Goal: Communication & Community: Ask a question

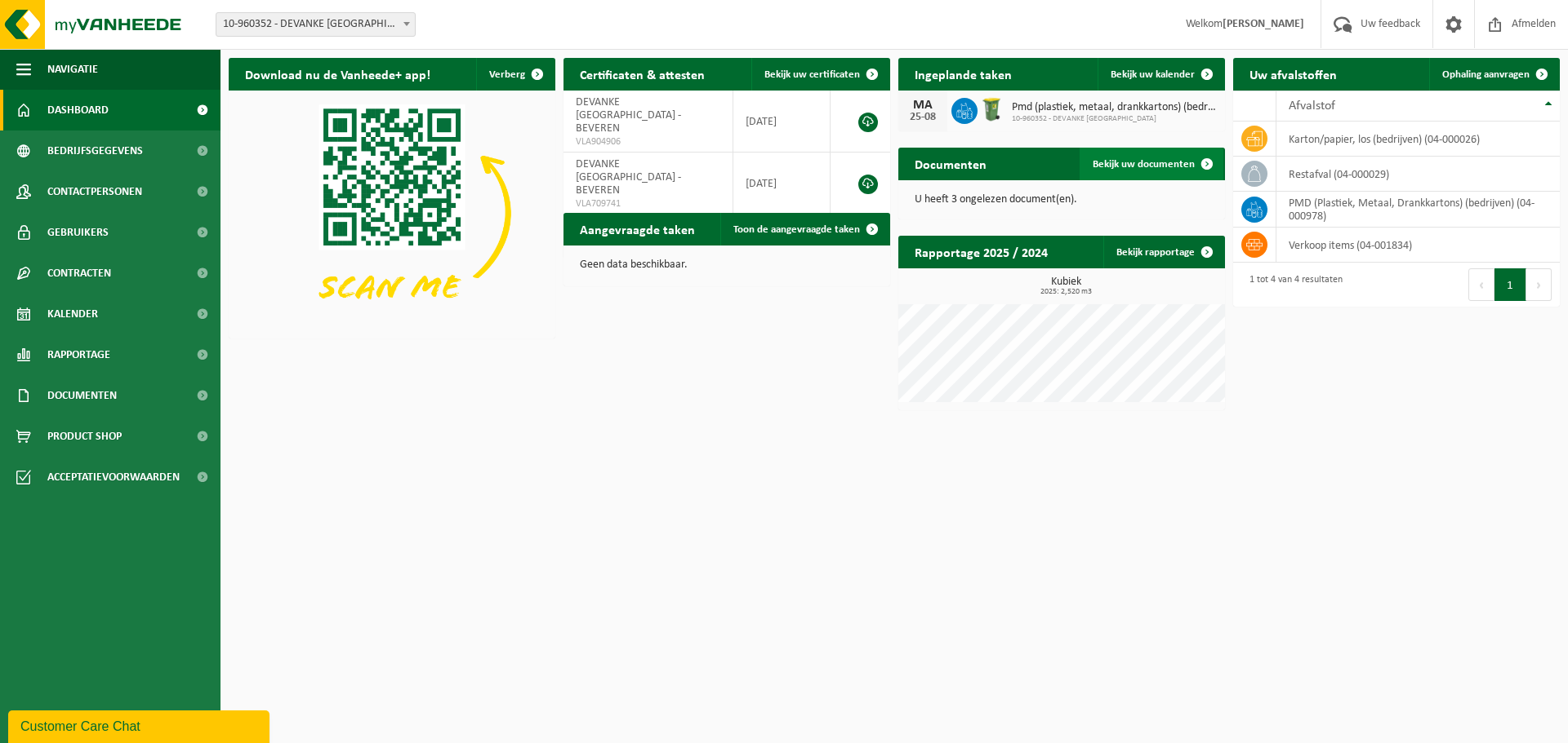
click at [1144, 170] on span "Bekijk uw documenten" at bounding box center [1143, 164] width 102 height 11
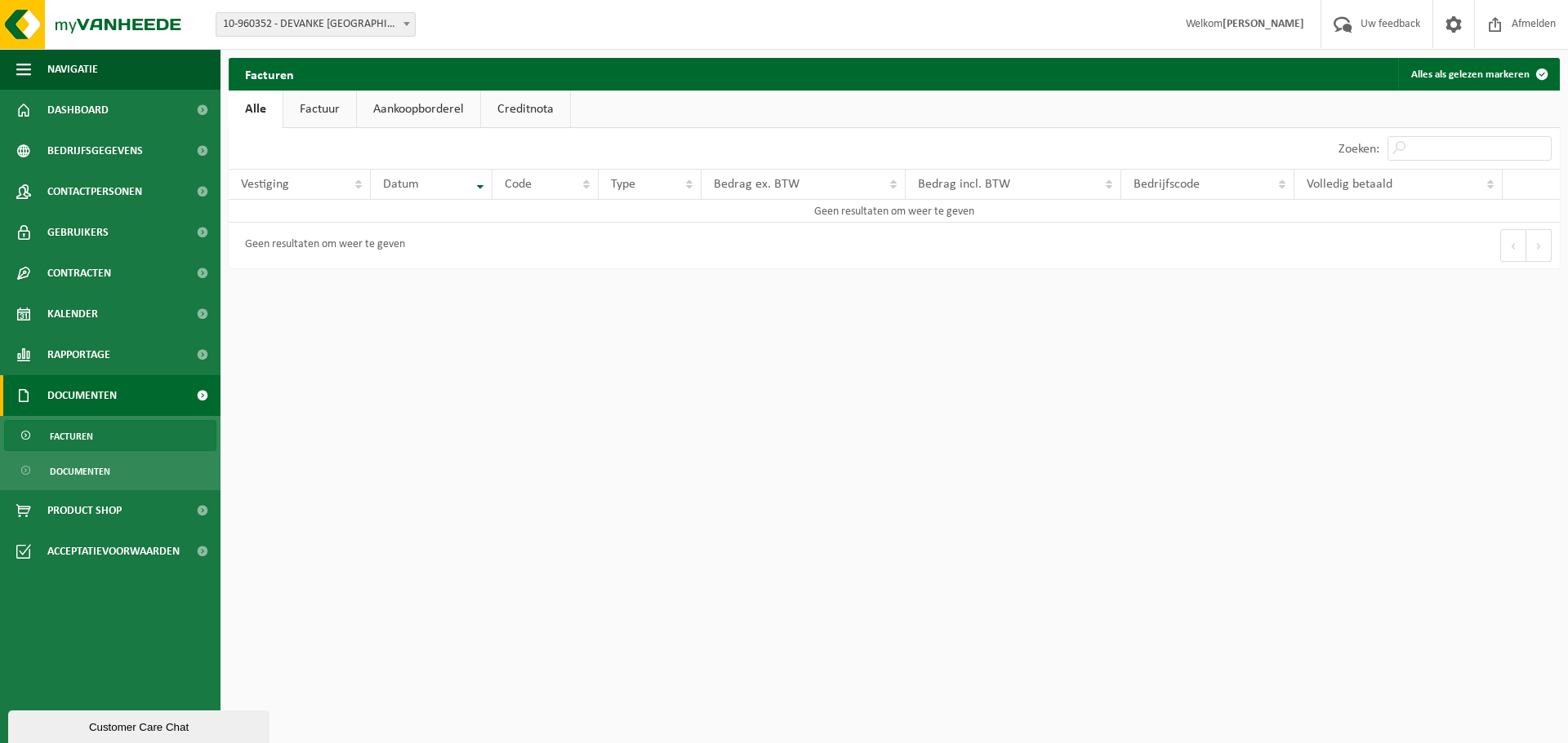
click at [308, 113] on link "Factuur" at bounding box center [319, 109] width 72 height 38
click at [368, 109] on link "Aankoopborderel" at bounding box center [420, 109] width 123 height 38
click at [517, 108] on link "Creditnota" at bounding box center [533, 109] width 89 height 38
click at [102, 310] on link "Kalender" at bounding box center [110, 313] width 220 height 41
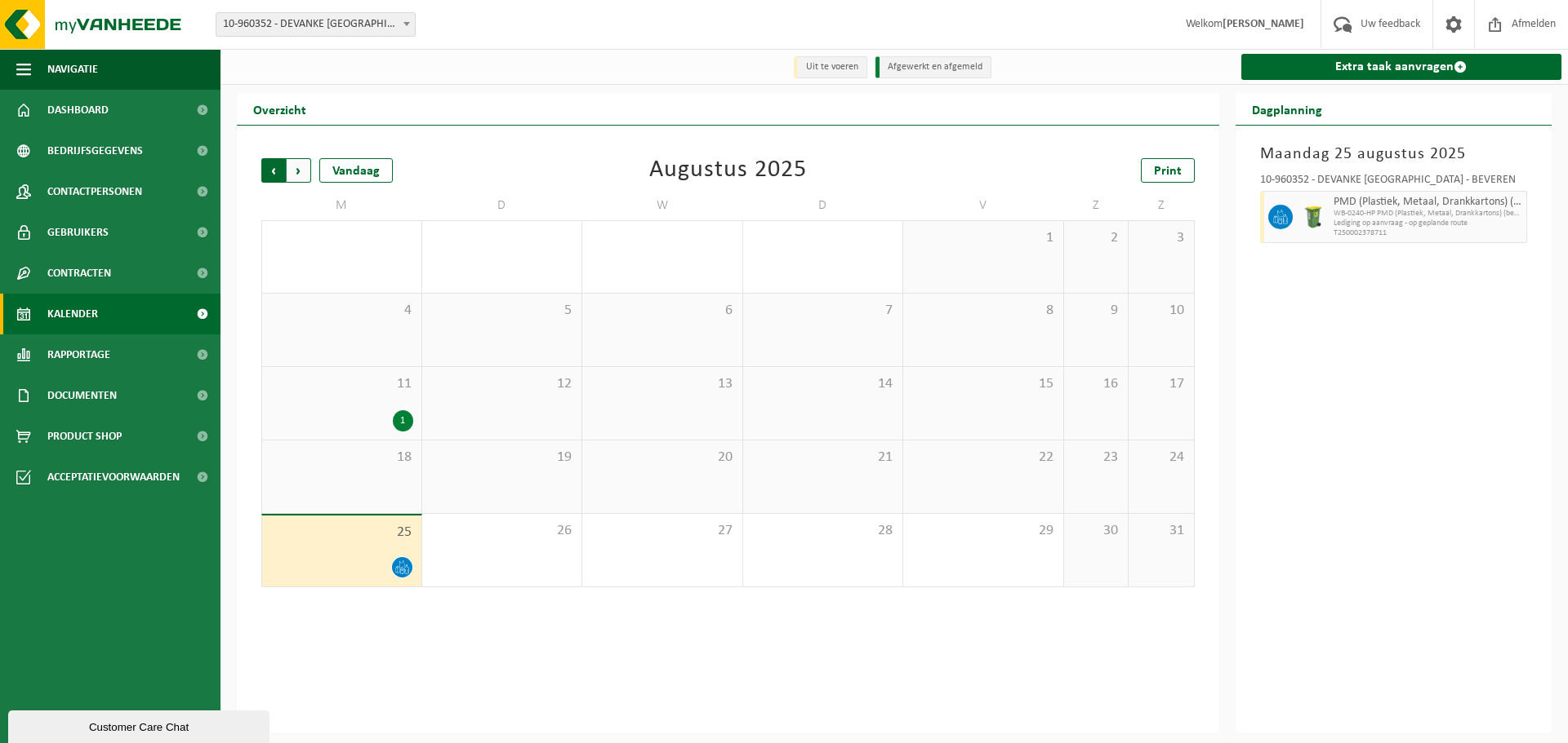
click at [297, 172] on span "Volgende" at bounding box center [299, 171] width 25 height 25
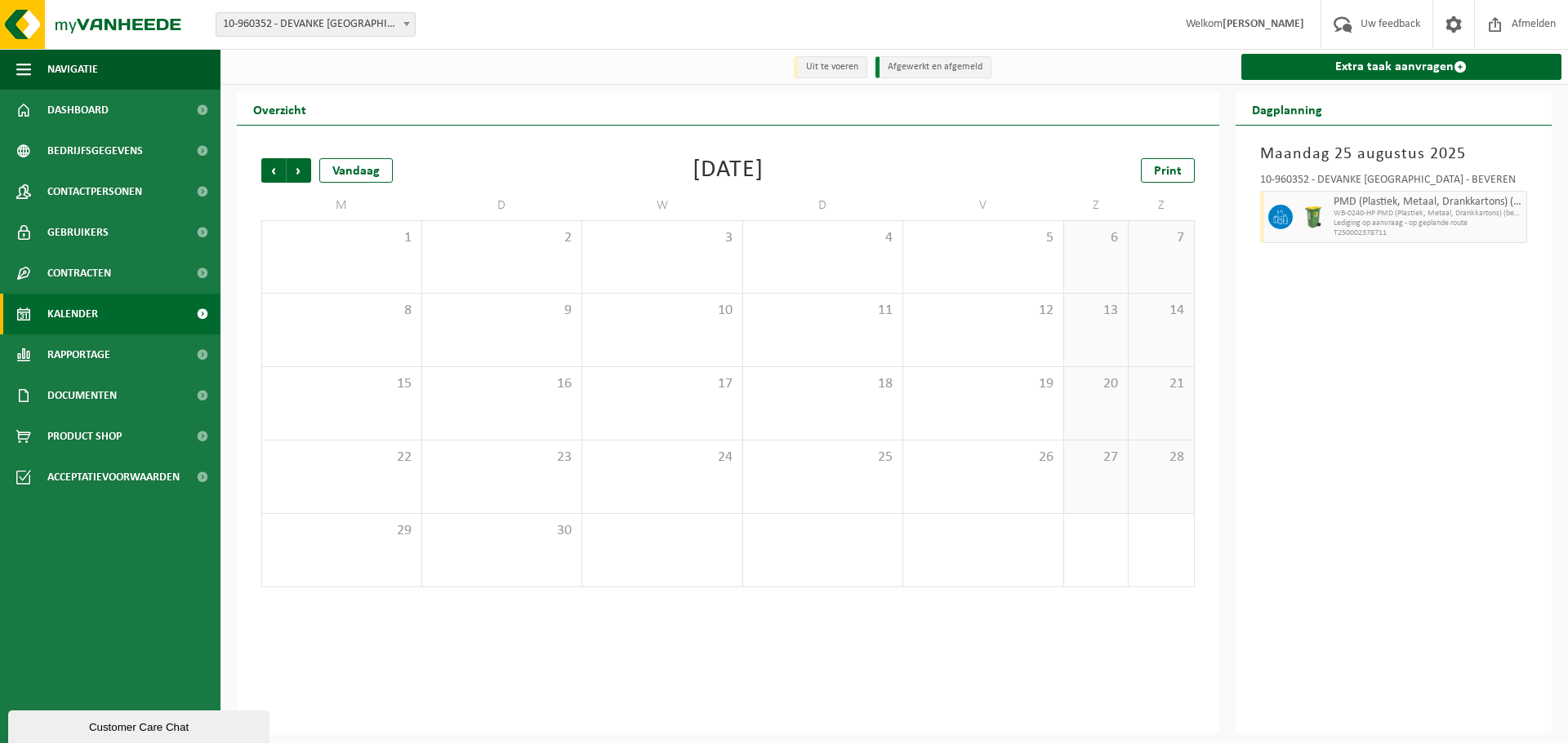
click at [297, 172] on span "Volgende" at bounding box center [299, 171] width 25 height 25
click at [273, 175] on span "Vorige" at bounding box center [273, 171] width 25 height 25
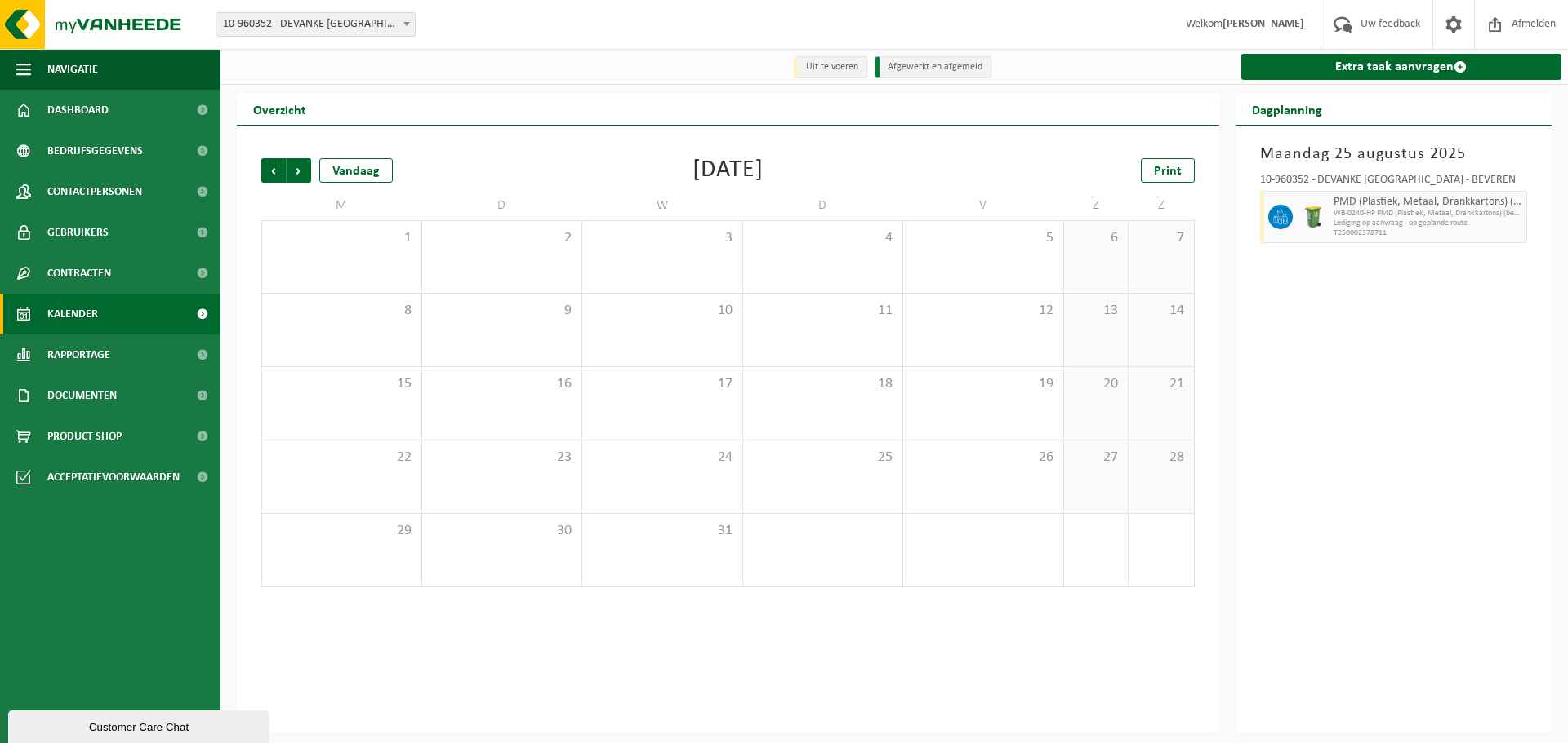
click at [273, 175] on span "Vorige" at bounding box center [273, 171] width 25 height 25
click at [274, 175] on span "Vorige" at bounding box center [273, 171] width 25 height 25
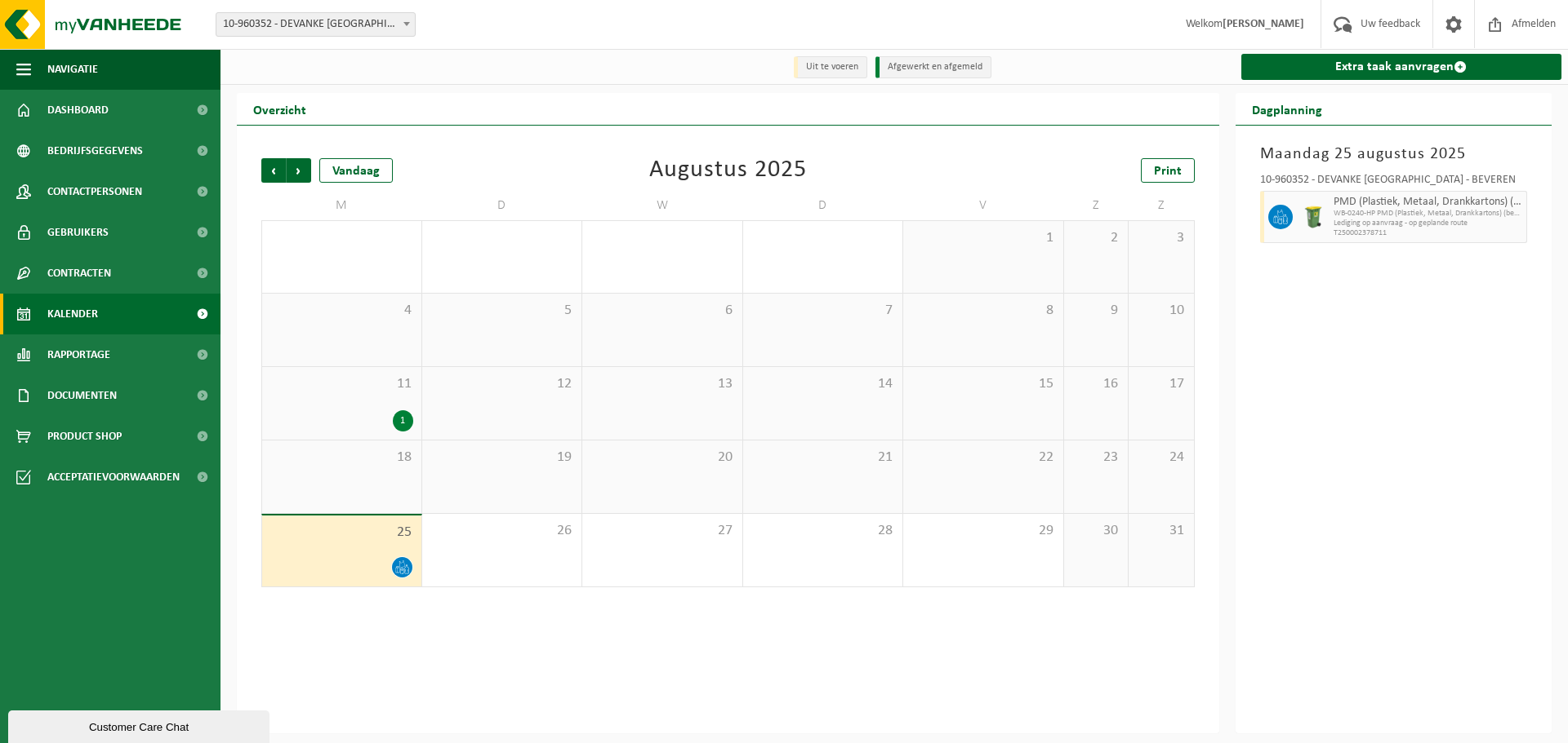
click at [372, 418] on div "1" at bounding box center [341, 421] width 143 height 21
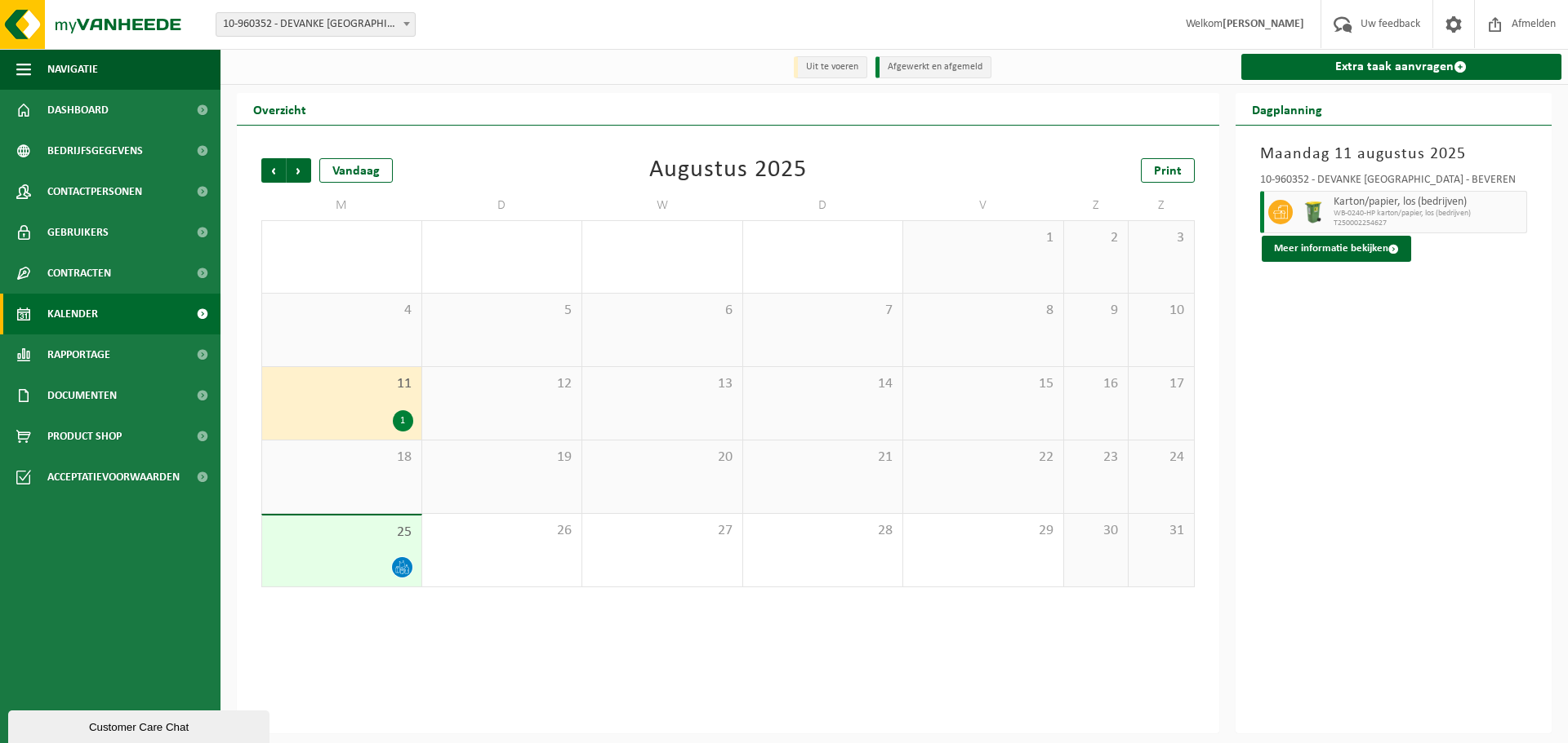
click at [133, 734] on div "Customer Care Chat" at bounding box center [139, 727] width 237 height 12
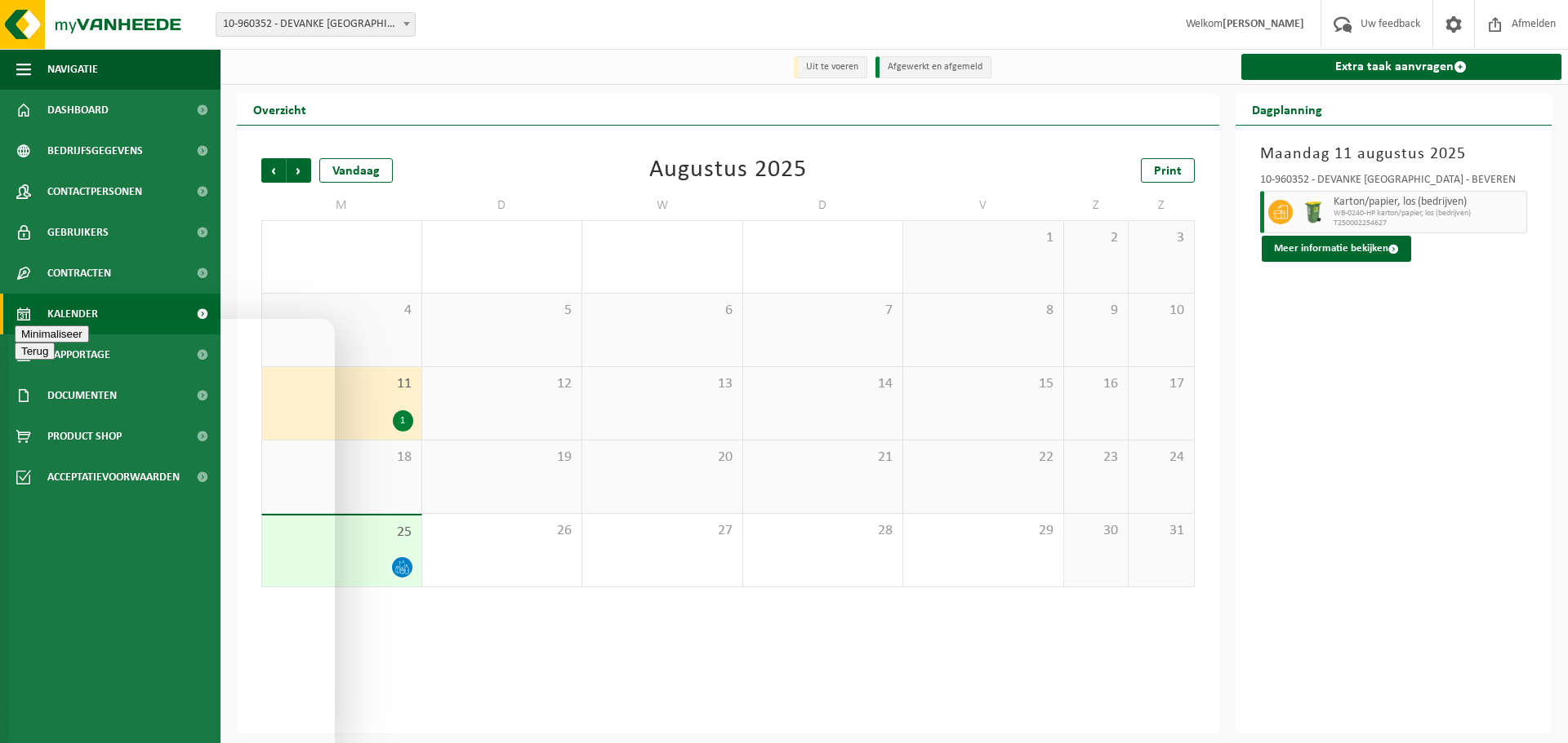
click at [8, 319] on textarea at bounding box center [8, 319] width 0 height 0
type textarea "Beste, jullie kwamen net een ophaling pmd doen die wij niet hadden aangevraagd.…"
click at [587, 670] on div "Vorige Volgende Vandaag [DATE] Print M D W D V Z Z 28 29 30 31 1 2 3 4 5 6 7 8 …" at bounding box center [728, 430] width 982 height 608
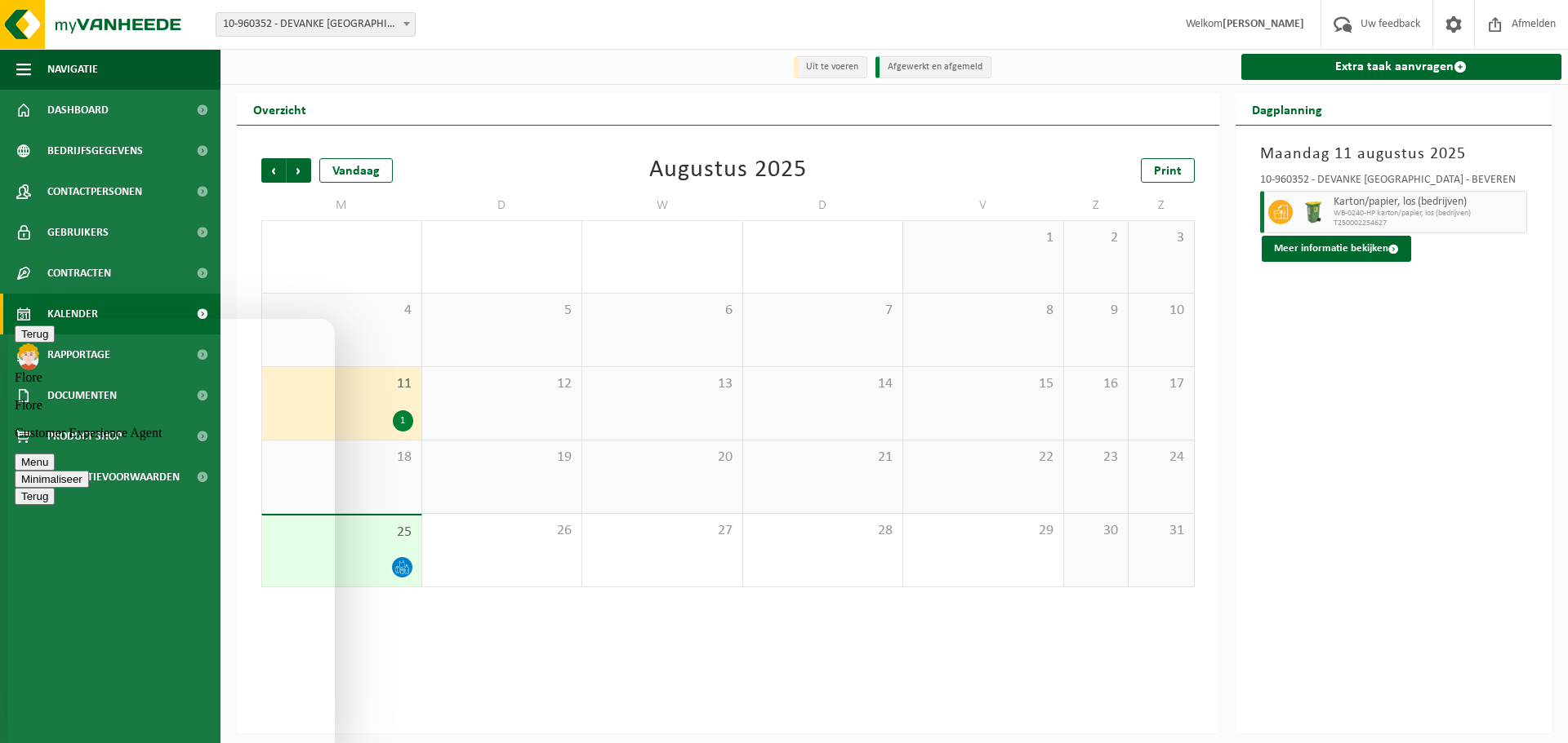
click at [8, 319] on div "Beoordeel deze chat Upload bestand Emoji invoeren" at bounding box center [8, 319] width 0 height 0
click at [8, 319] on textarea at bounding box center [8, 319] width 0 height 0
type textarea "Bedankt"
type textarea "Op vraag van wie, toch niet van ons? Ik kreeg eerder een mail dat jullie niet w…"
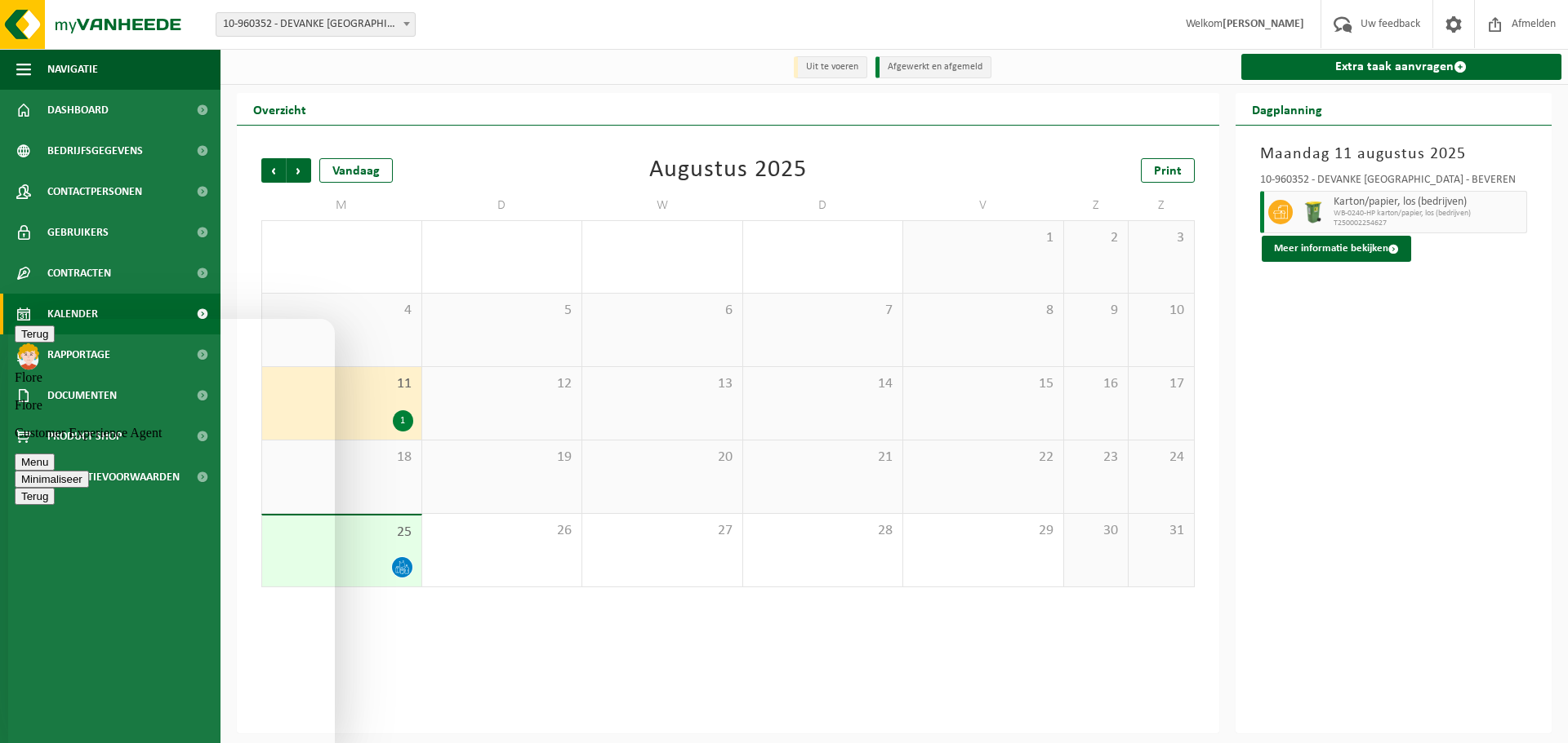
scroll to position [254, 0]
type textarea "Ik dacht dat dit een algemene mail was naar alle klanten, want wij hadden die d…"
click at [8, 319] on textarea at bounding box center [8, 319] width 0 height 0
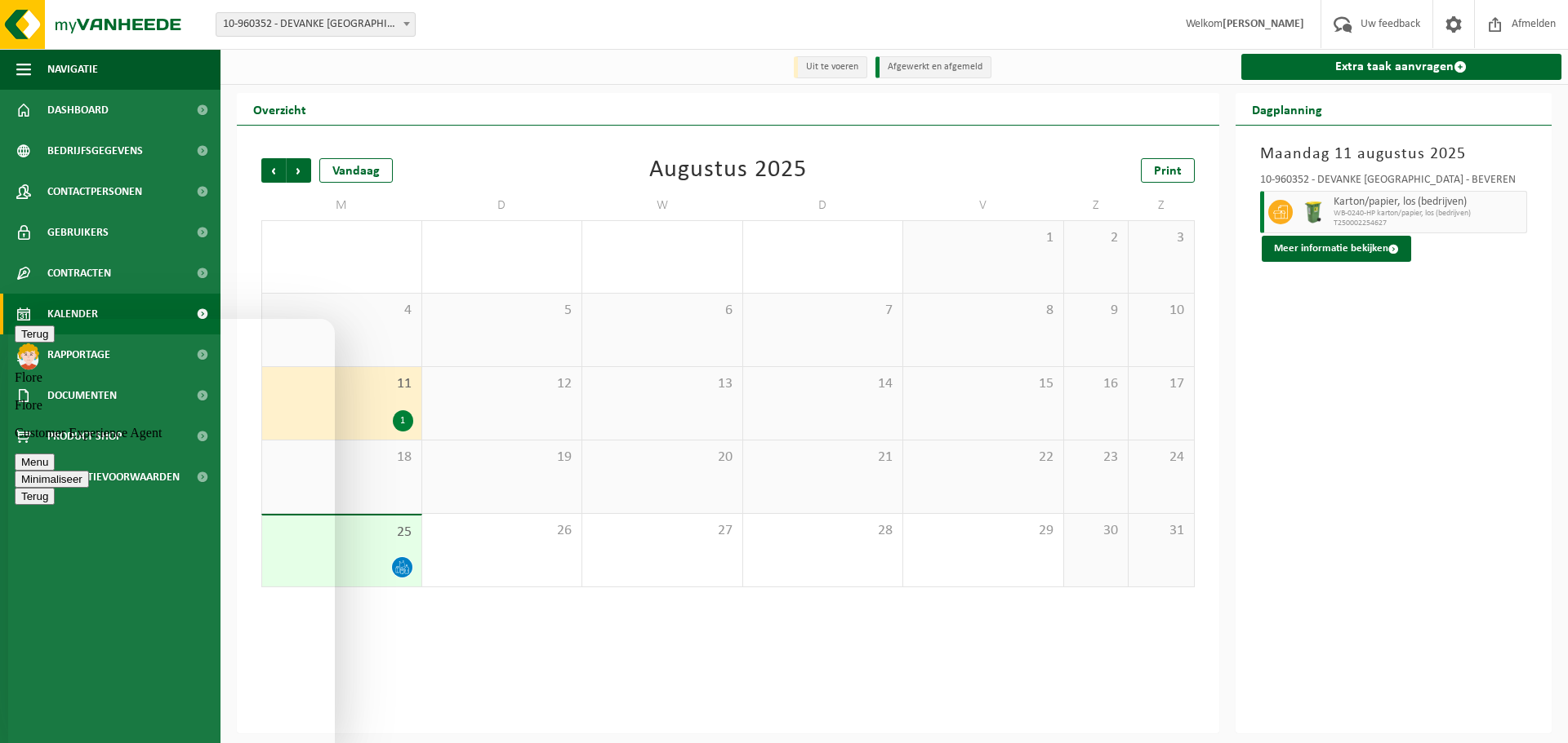
type textarea "Ik neem aan dat wanneer [PERSON_NAME] komen, niet gevraagd door ons we ook geen…"
click at [8, 319] on textarea at bounding box center [8, 319] width 0 height 0
type textarea "Okay, maar ook dan hadden wij geen ophaling gevraagd"
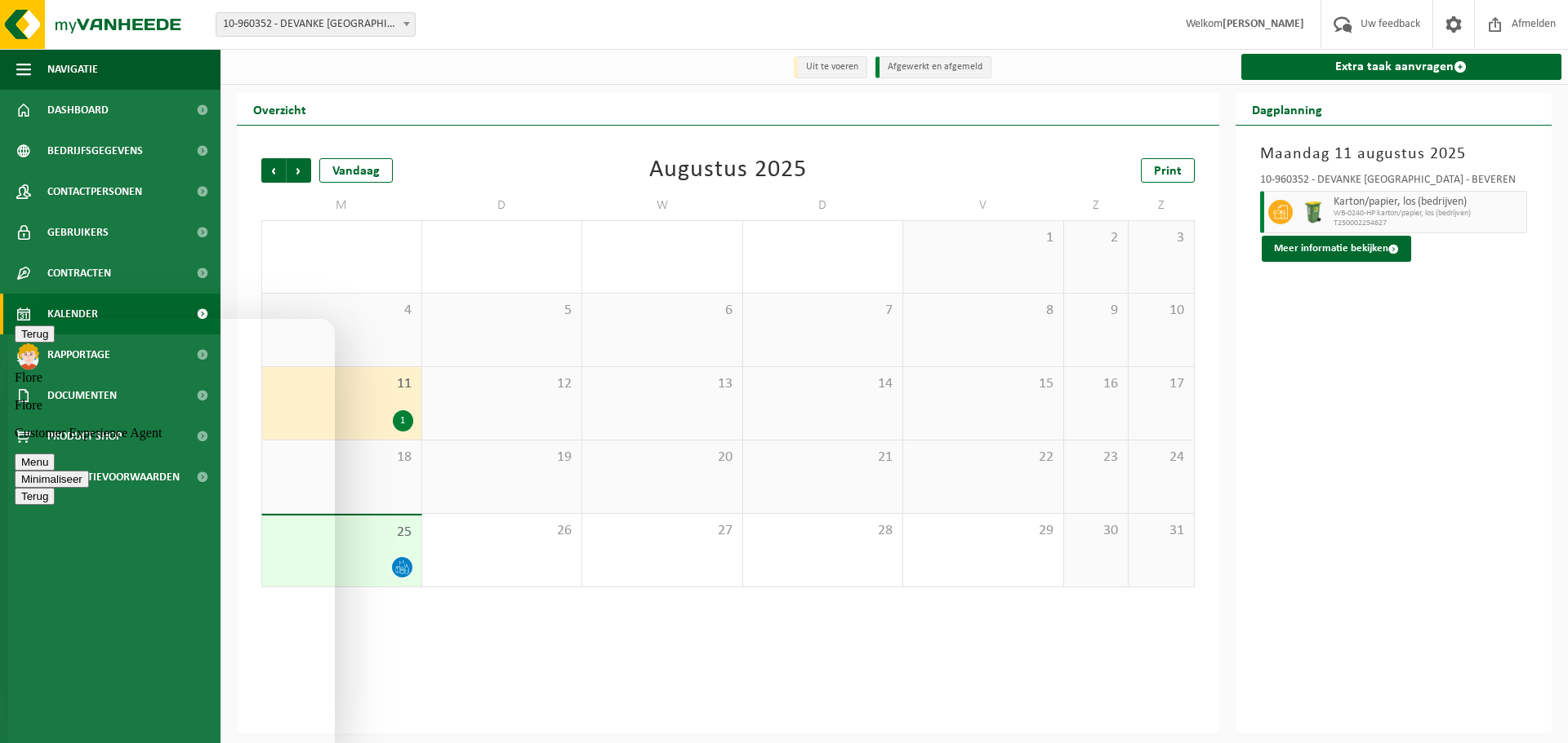
type input "d"
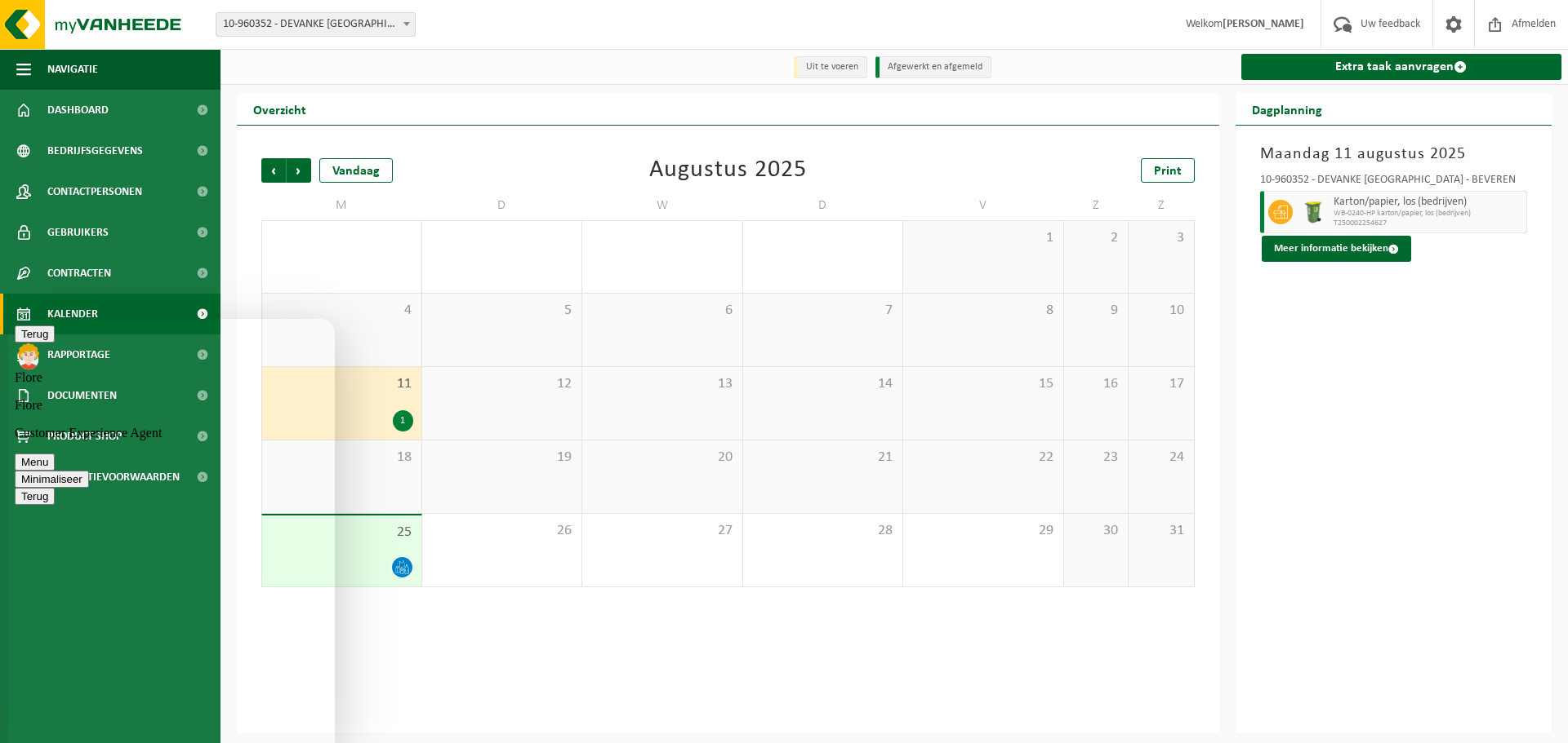
type input "s"
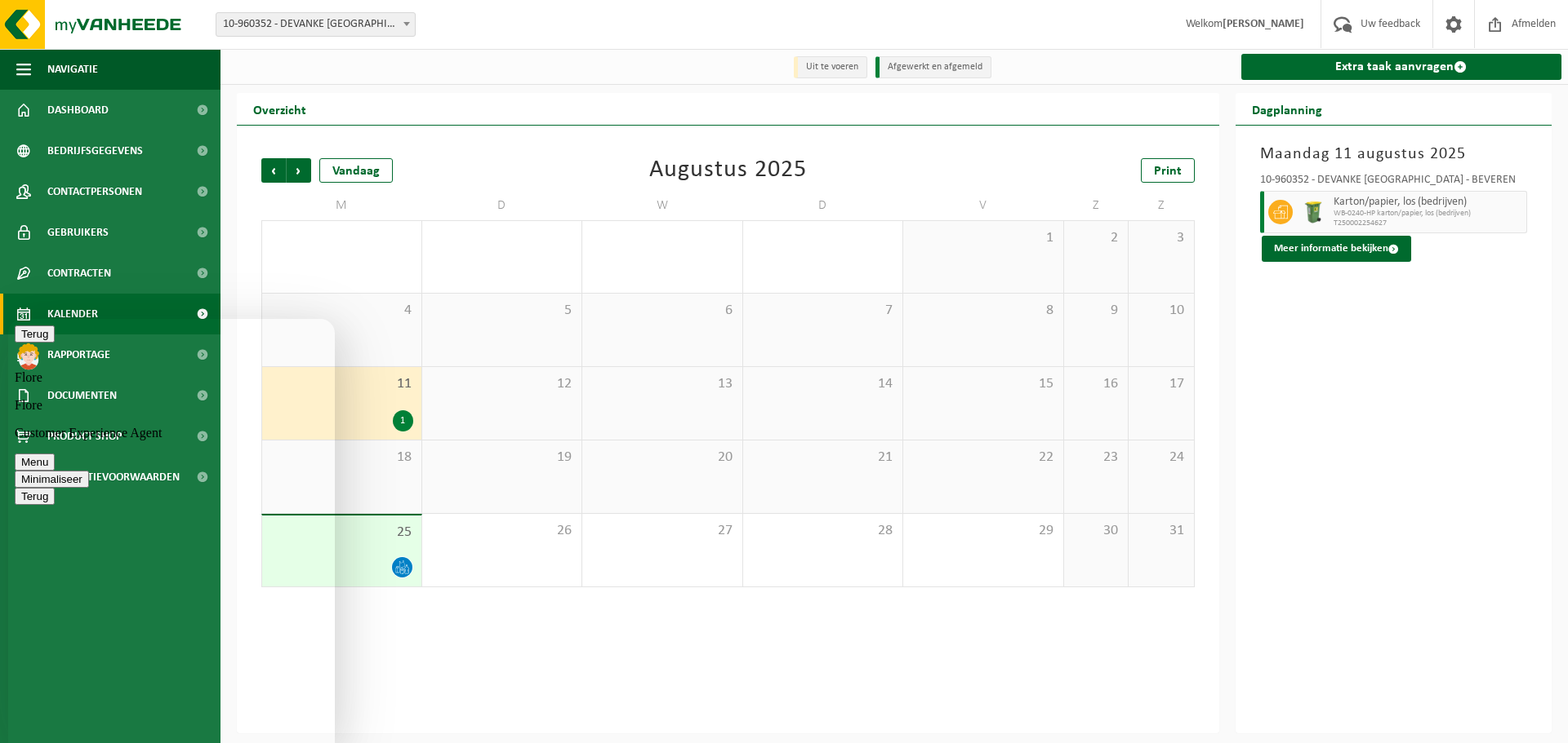
scroll to position [780, 0]
click at [8, 319] on textarea "Okay, maar ook dan hadden wij geen ophaling gevraagd" at bounding box center [8, 319] width 0 height 0
type textarea "Ik heb nog een bijkomende vraag, wij hebben ook van die grote plastiek zakken v…"
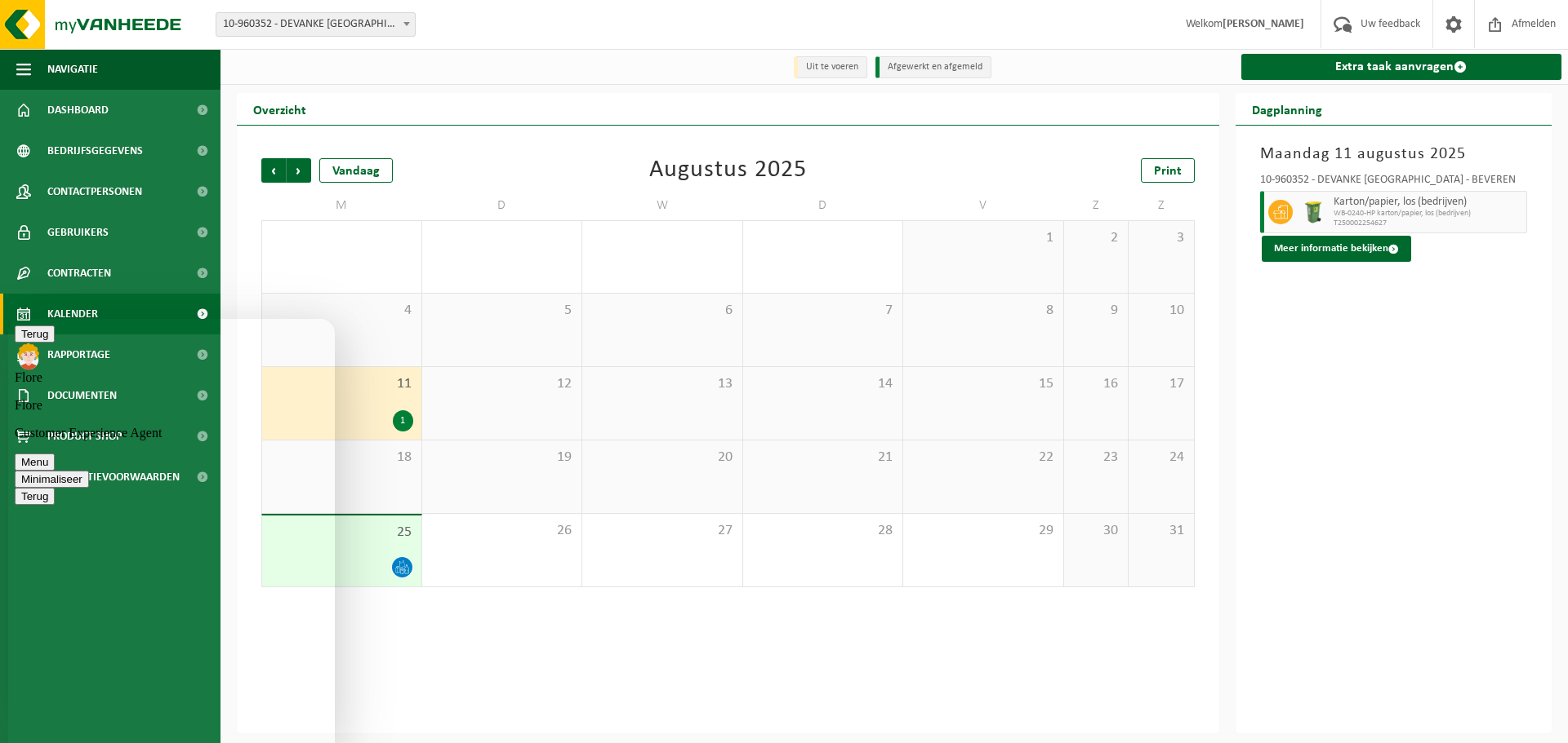
type textarea "Bedankt trouwens!"
click at [8, 319] on div "Search Emoji Smileys & People Animals & Nature Food & Drink Activities Travel &…" at bounding box center [8, 319] width 0 height 0
click at [8, 319] on textarea at bounding box center [8, 319] width 0 height 0
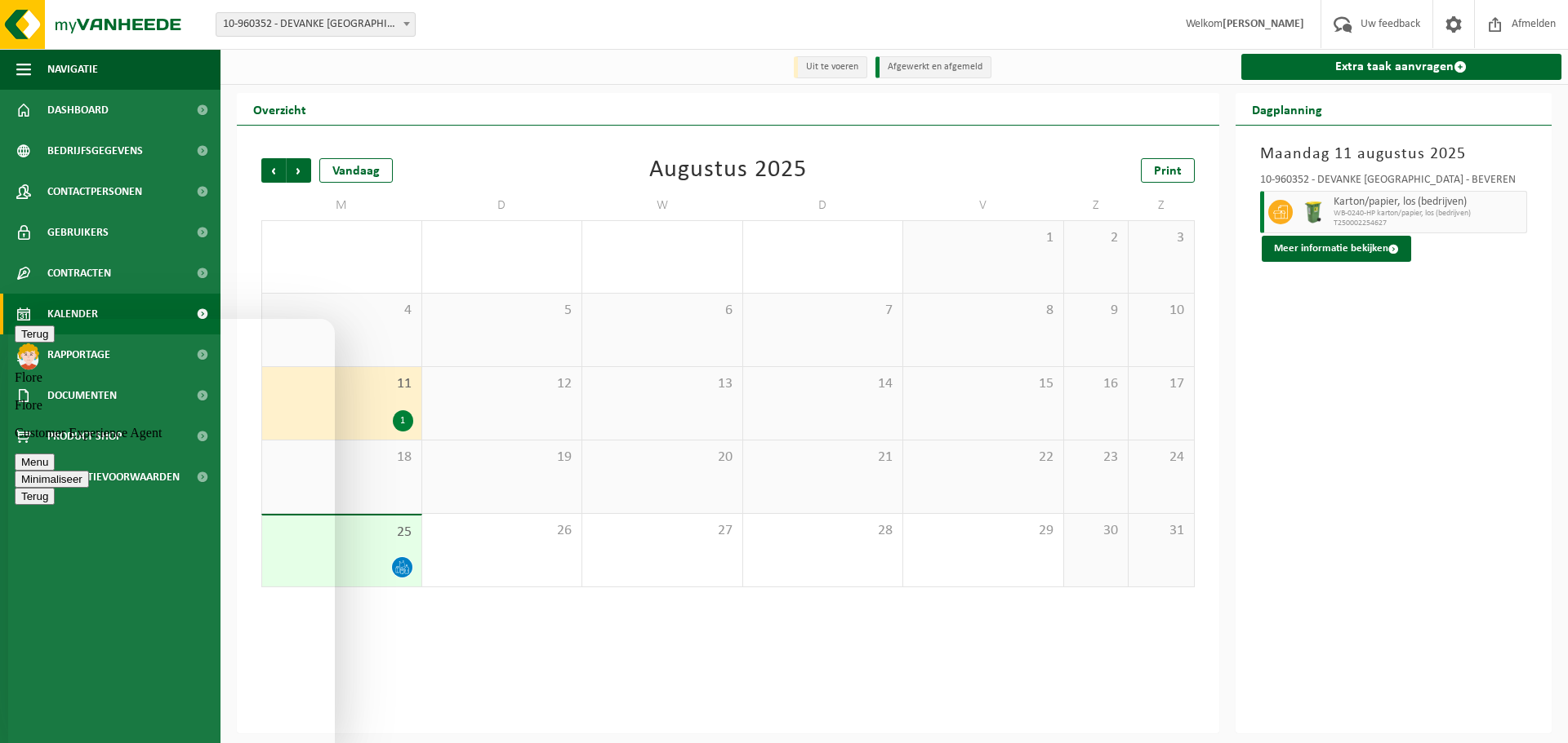
type textarea "Neen, er stond niets klaar aangezien we geen ophaling ingepland hadden :-)"
click at [8, 319] on textarea at bounding box center [8, 319] width 0 height 0
type textarea "Maar we weten dit nu wel voor de toekomst."
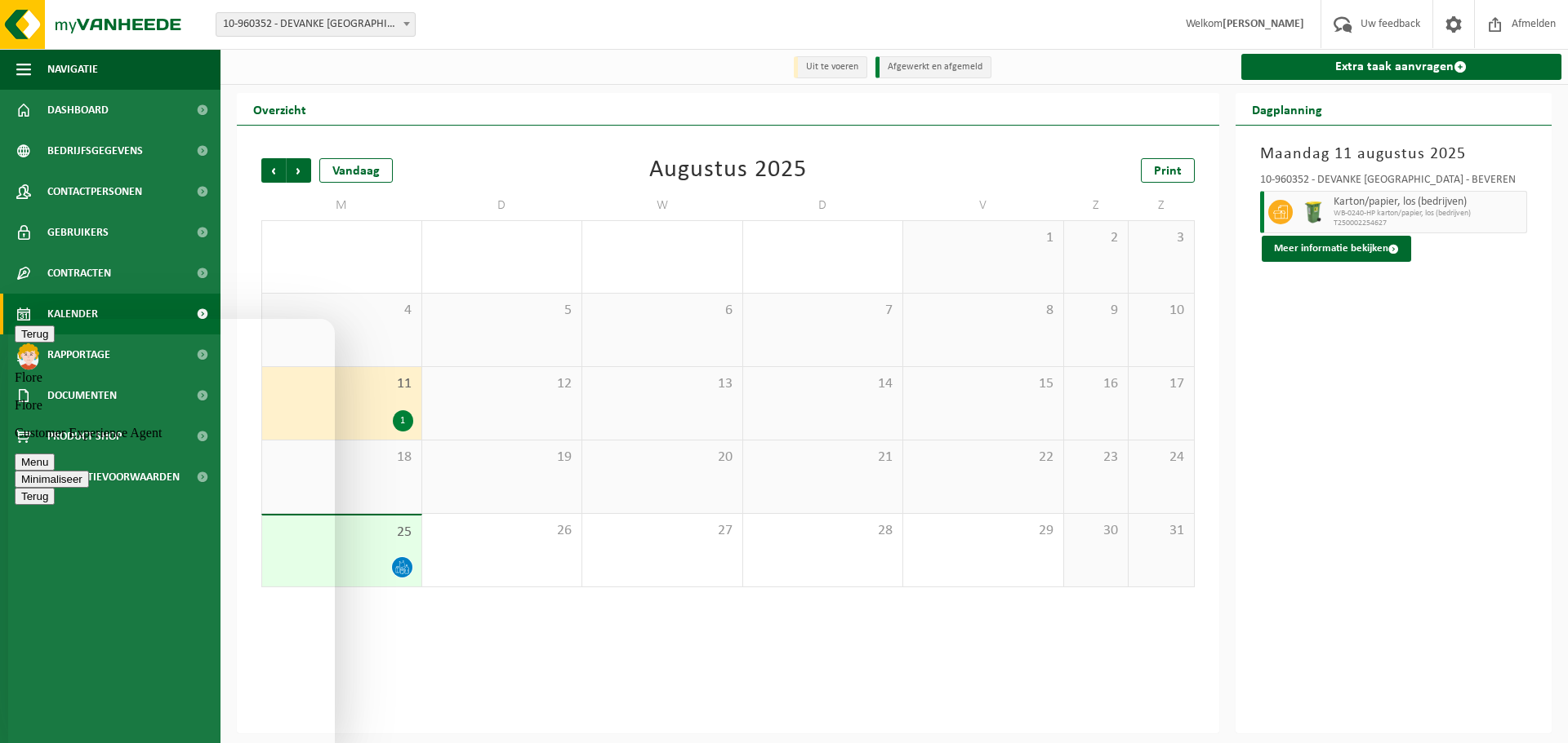
click at [89, 471] on button "Minimaliseer" at bounding box center [52, 479] width 74 height 17
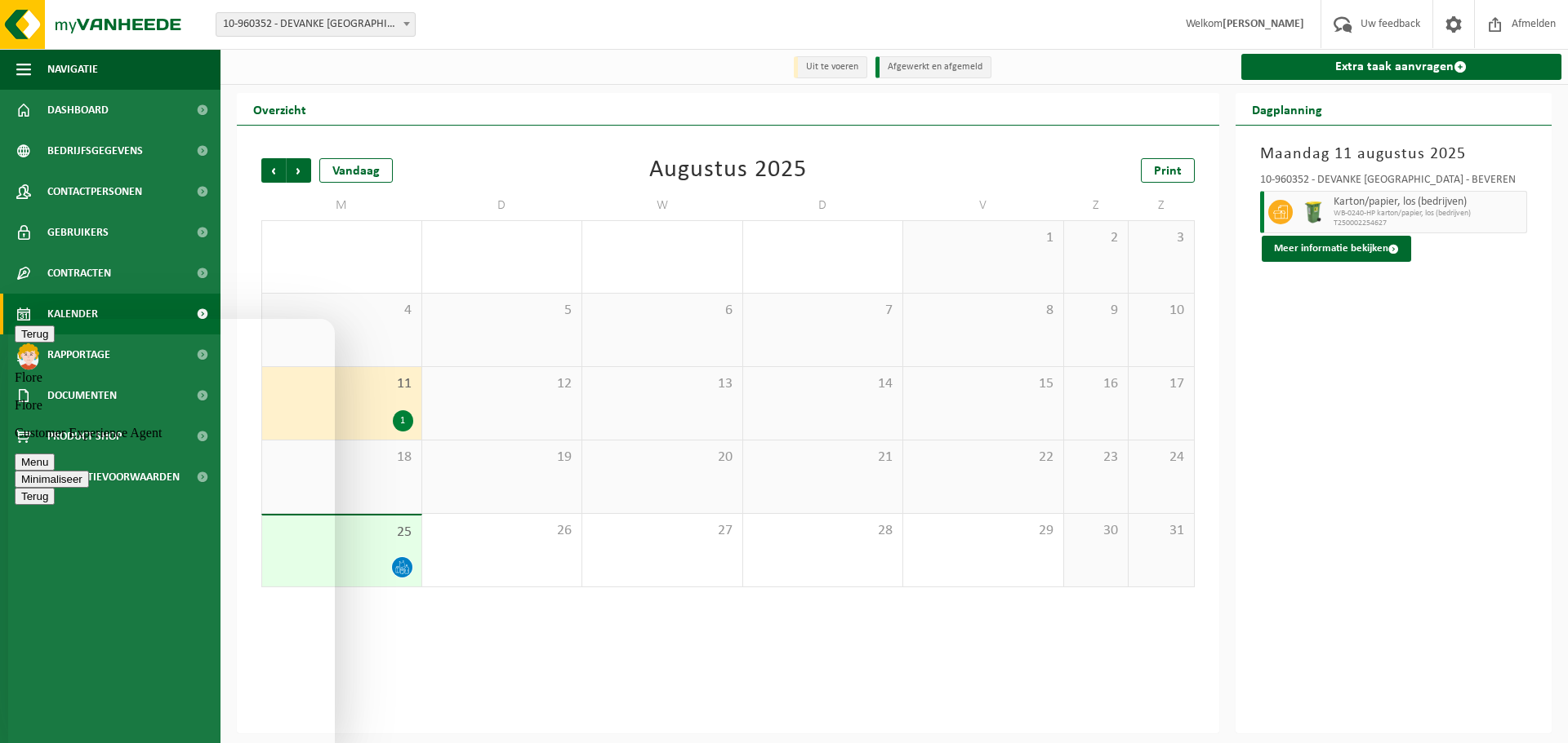
click at [89, 471] on button "Minimaliseer" at bounding box center [52, 479] width 74 height 17
